Goal: Task Accomplishment & Management: Use online tool/utility

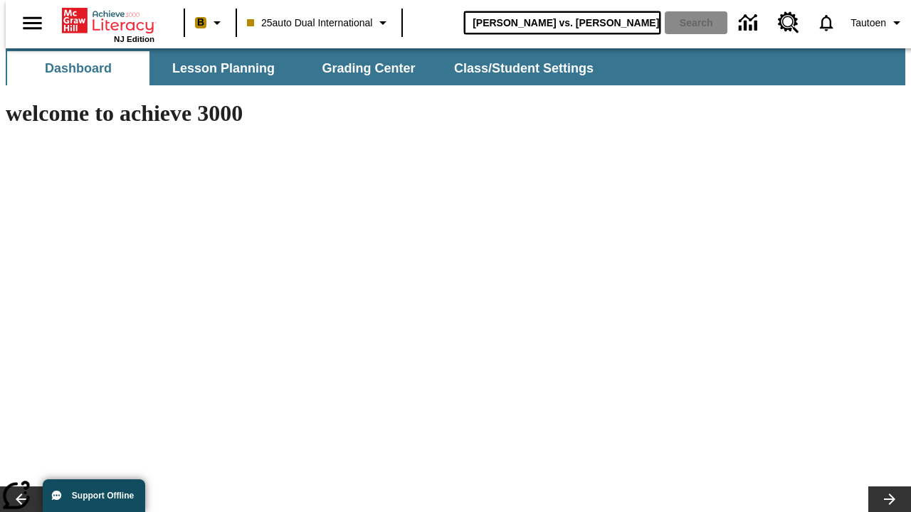
type input "[PERSON_NAME] vs. [PERSON_NAME]"
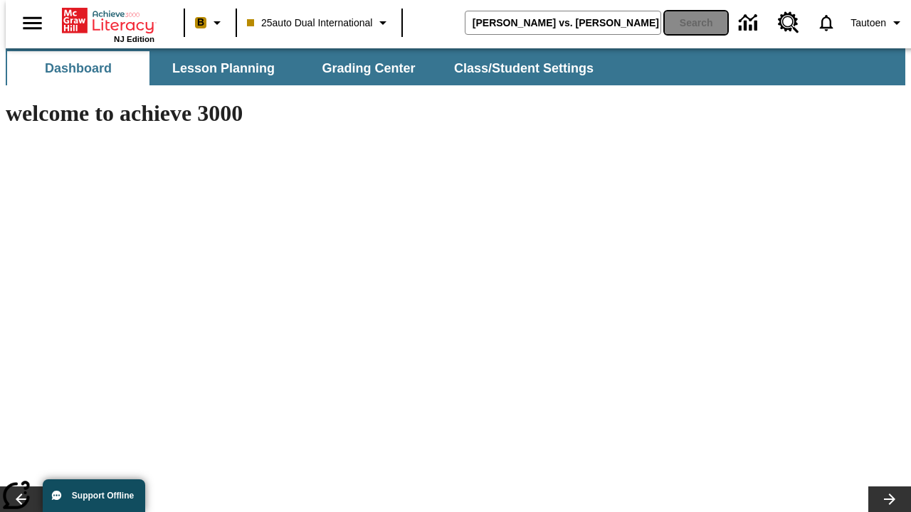
click at [687, 23] on button "Search" at bounding box center [696, 22] width 63 height 23
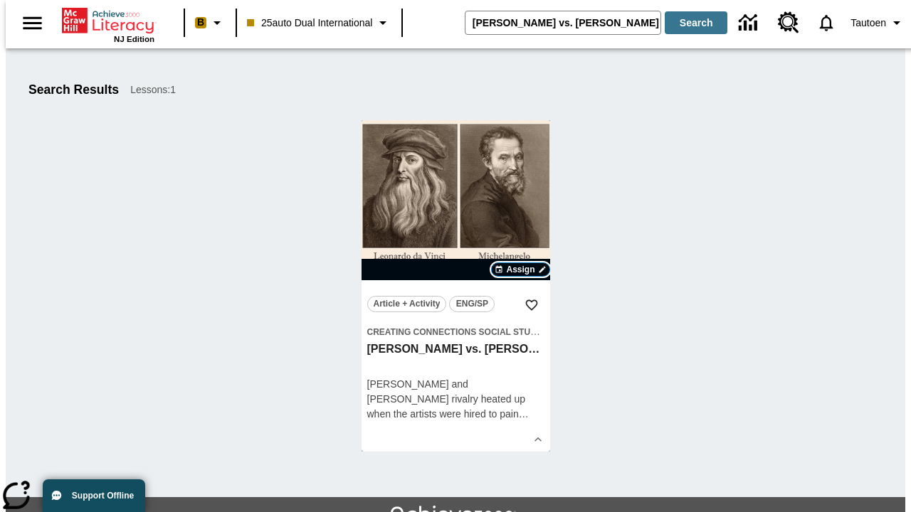
click at [521, 270] on span "Assign" at bounding box center [520, 269] width 28 height 13
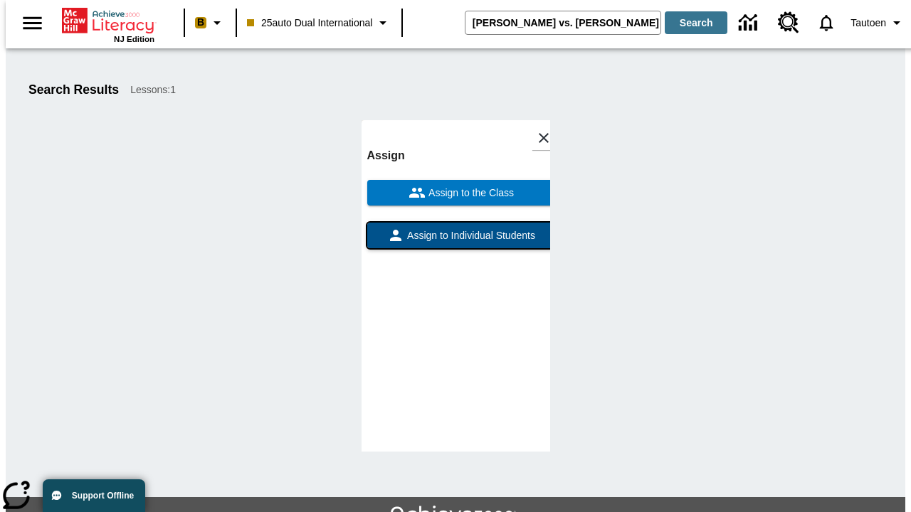
click at [455, 242] on span "Assign to Individual Students" at bounding box center [469, 235] width 131 height 15
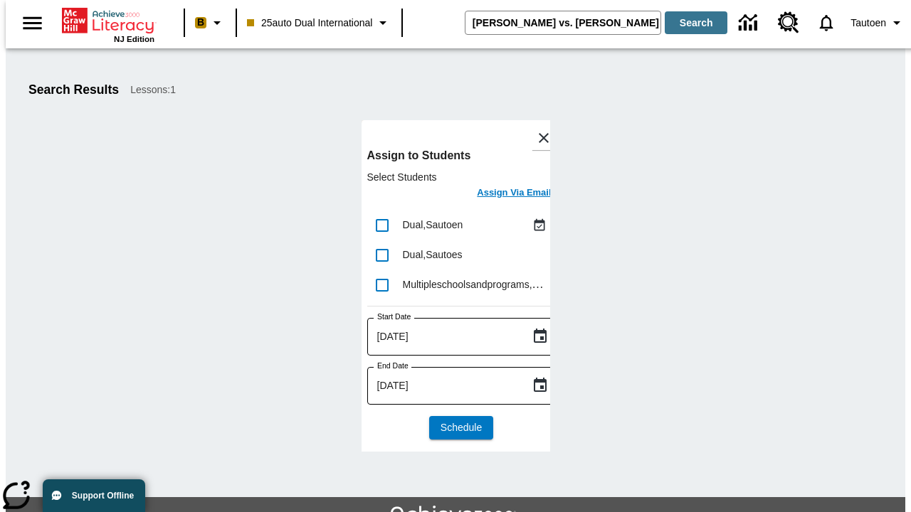
click at [503, 194] on h6 "Assign Via Email" at bounding box center [514, 193] width 74 height 16
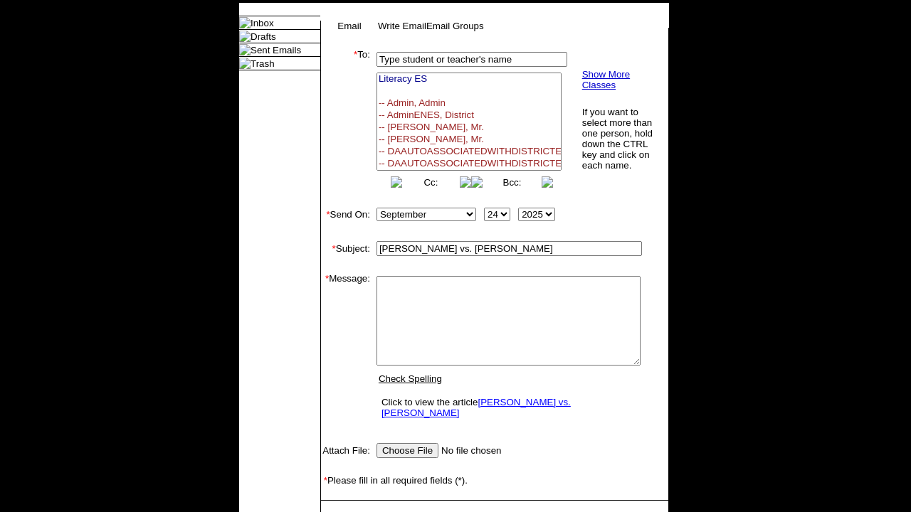
select select "U,21476361,1"
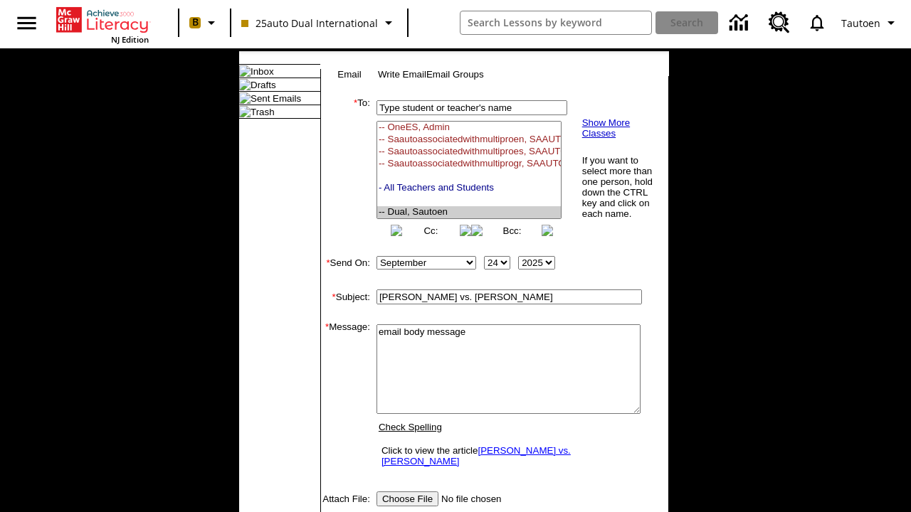
scroll to position [230, 0]
type textarea "email body message"
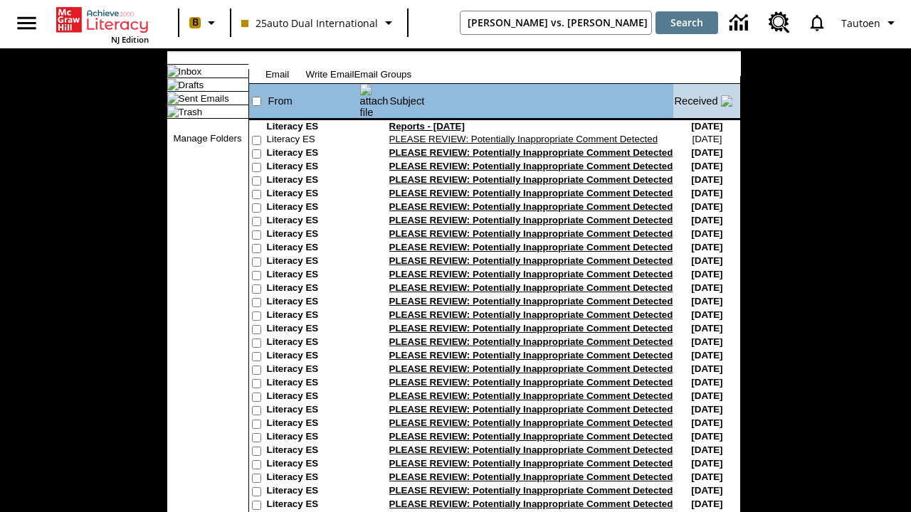
type input "[PERSON_NAME] vs. [PERSON_NAME]"
click at [687, 23] on button "Search" at bounding box center [686, 22] width 63 height 23
